Goal: Ask a question

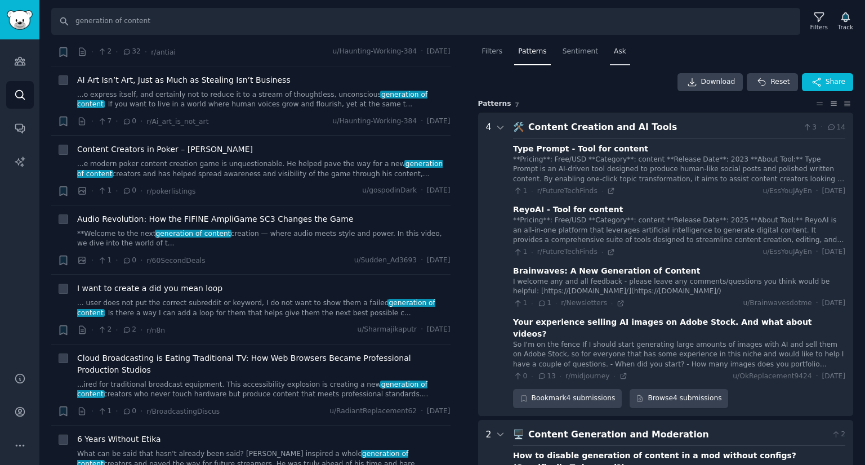
click at [614, 48] on span "Ask" at bounding box center [620, 52] width 12 height 10
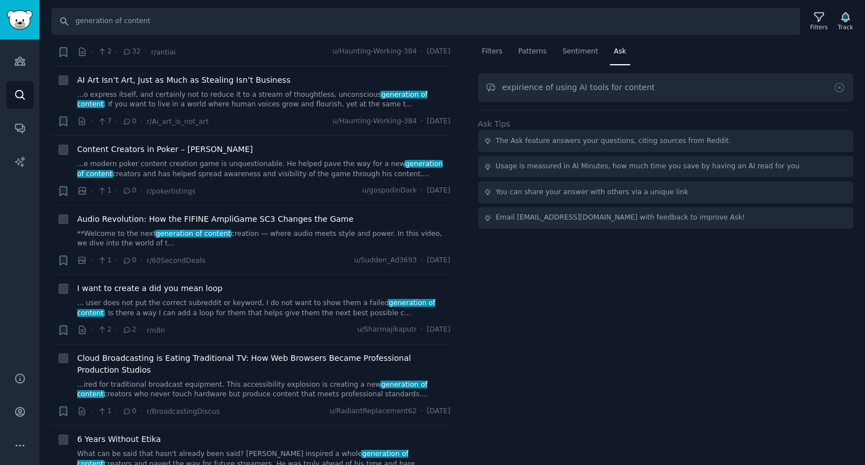
click at [517, 91] on input "expirience of using AI tools for content" at bounding box center [666, 87] width 376 height 29
click at [526, 88] on input "experience of using AI tools for content" at bounding box center [666, 87] width 376 height 29
click at [639, 87] on input "experince of using AI tools for content" at bounding box center [666, 87] width 376 height 29
click at [523, 88] on input "experince of using AI tools for content" at bounding box center [666, 87] width 376 height 29
type input "experience of using AI tools for content"
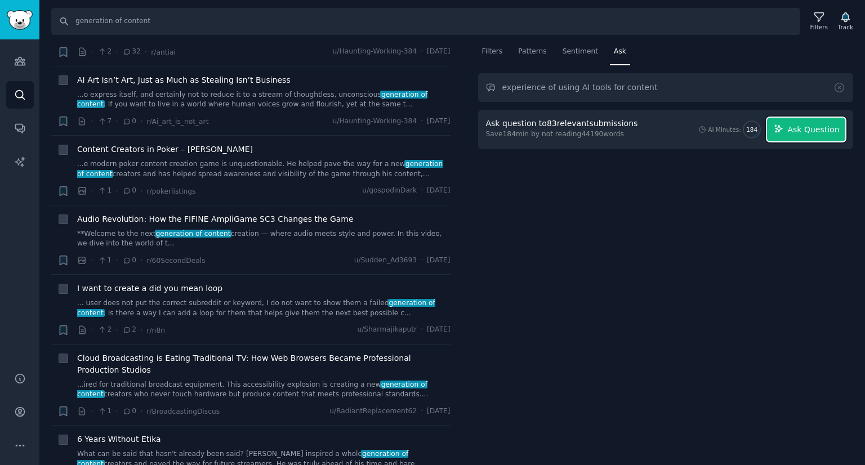
click at [783, 136] on button "Ask Question" at bounding box center [806, 130] width 78 height 24
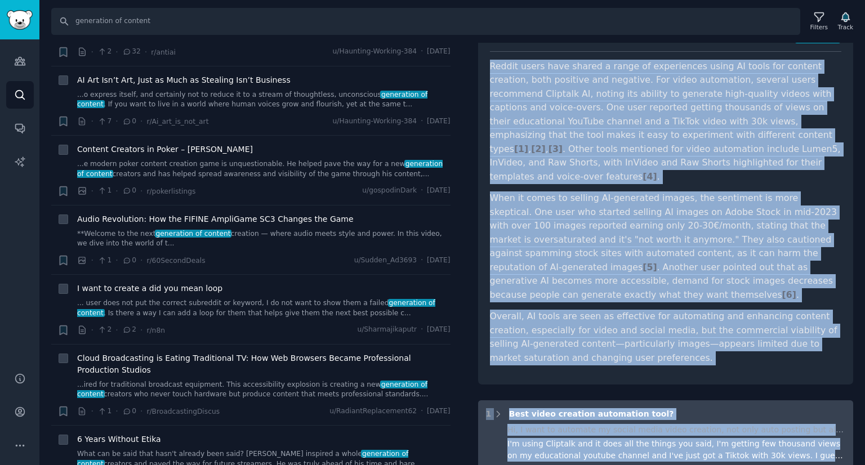
scroll to position [113, 0]
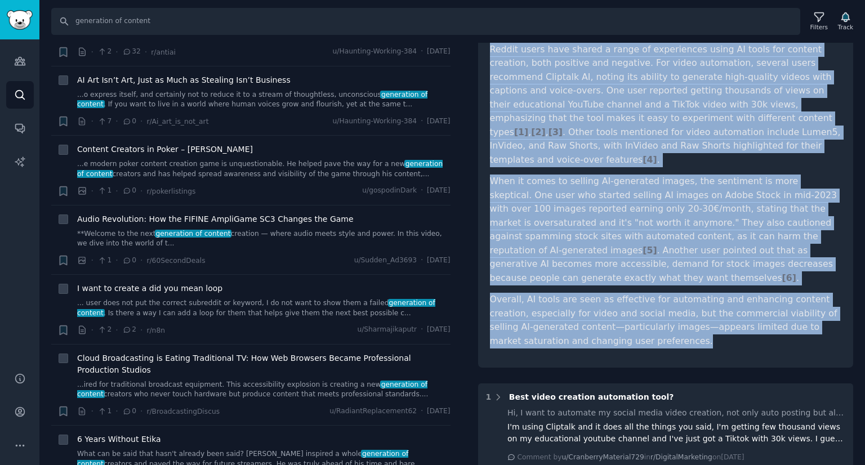
drag, startPoint x: 487, startPoint y: 157, endPoint x: 792, endPoint y: 319, distance: 345.4
click at [792, 319] on div "experience of using AI tools for content Share Reddit users have shared a range…" at bounding box center [666, 182] width 376 height 371
copy article "Loremi dolor sita consec a elits do eiusmodtemp incid UT labor etd magnaal enim…"
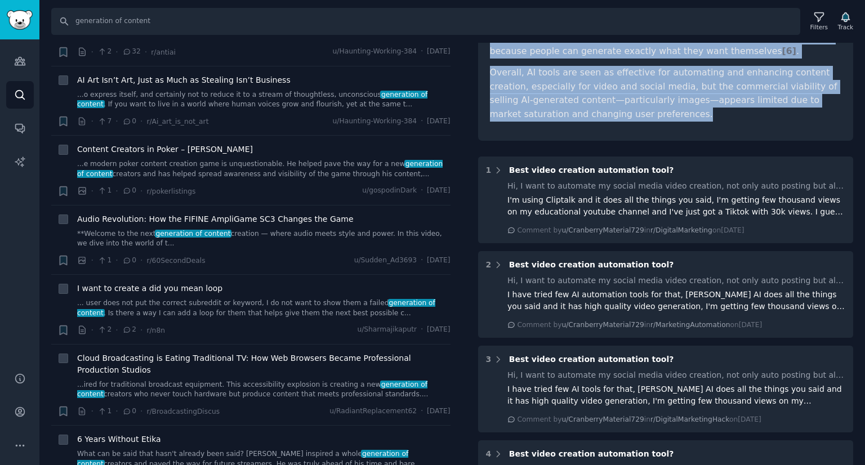
scroll to position [385, 0]
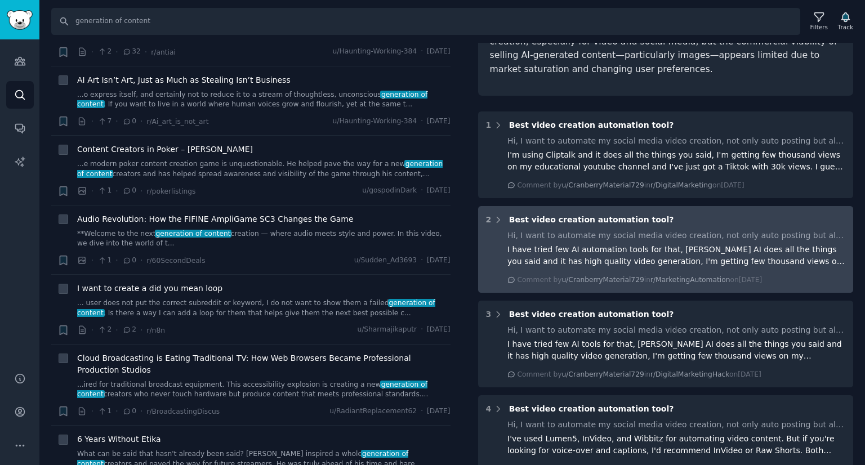
click at [759, 244] on div "I have tried few AI automation tools for that, [PERSON_NAME] AI does all the th…" at bounding box center [676, 256] width 338 height 24
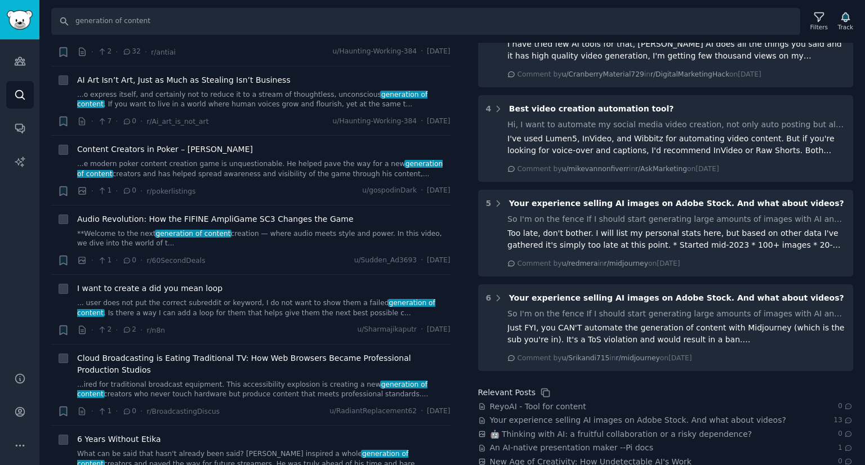
scroll to position [795, 0]
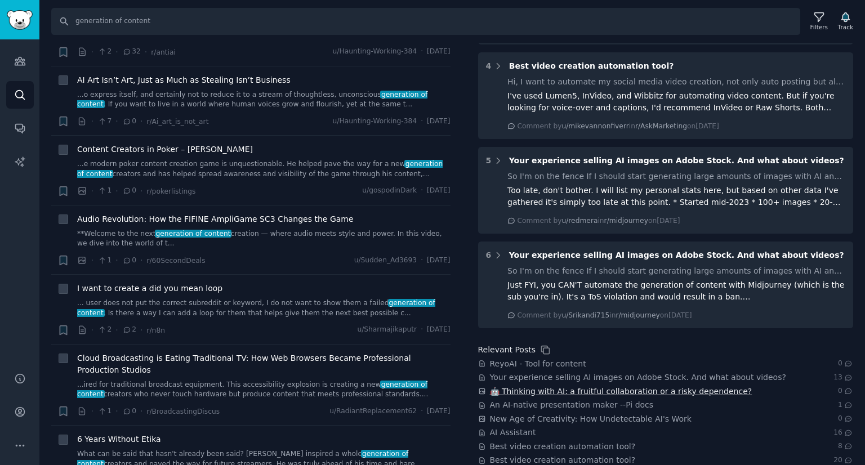
click at [561, 386] on span "🤖 Thinking with AI: a fruitful collaboration or a risky dependence?" at bounding box center [621, 392] width 262 height 12
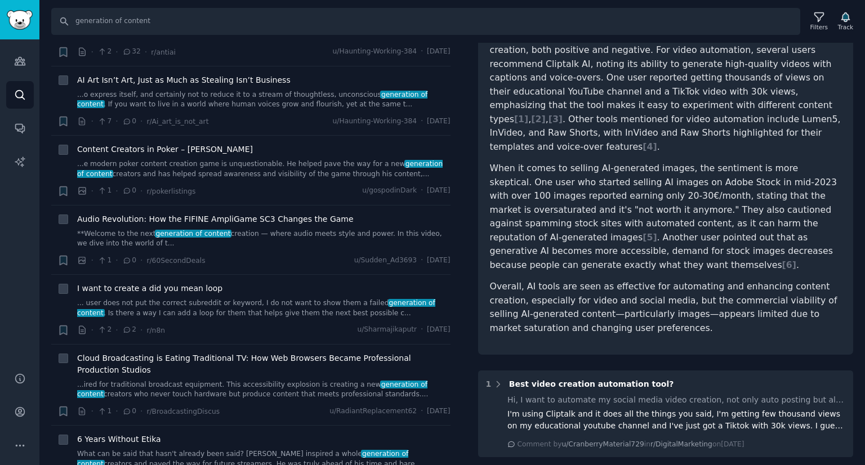
scroll to position [0, 0]
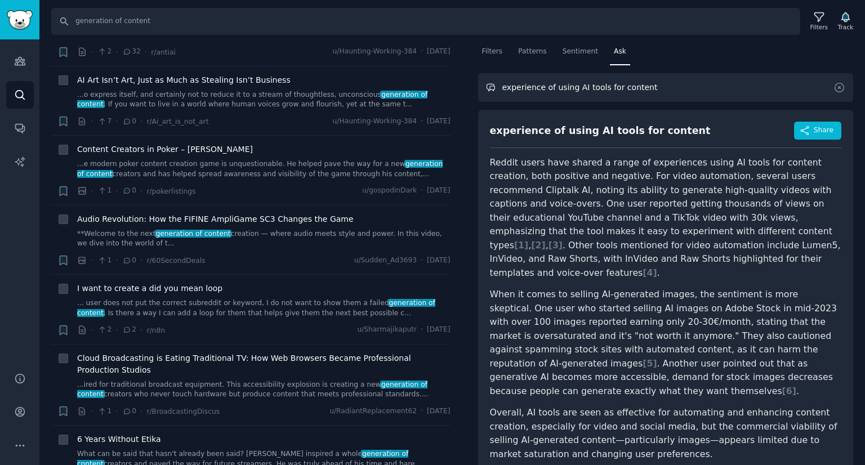
click at [604, 83] on input "experience of using AI tools for content" at bounding box center [666, 87] width 376 height 29
